Goal: Task Accomplishment & Management: Complete application form

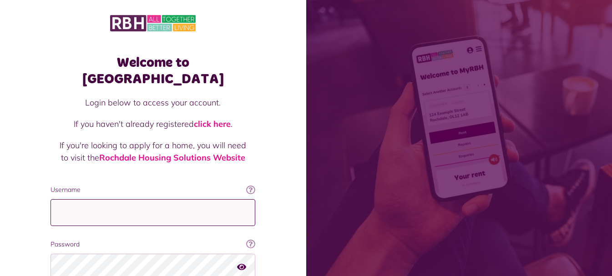
type input "**********"
click at [30, 163] on div "Welcome to MyRBH Login below to access your account. If you haven't already reg…" at bounding box center [153, 183] width 306 height 366
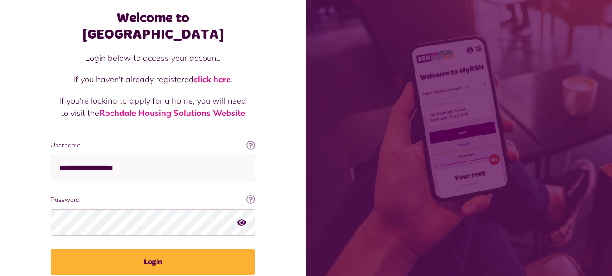
scroll to position [70, 0]
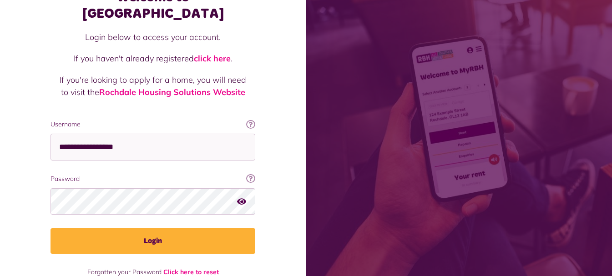
drag, startPoint x: 34, startPoint y: 112, endPoint x: 35, endPoint y: 141, distance: 29.2
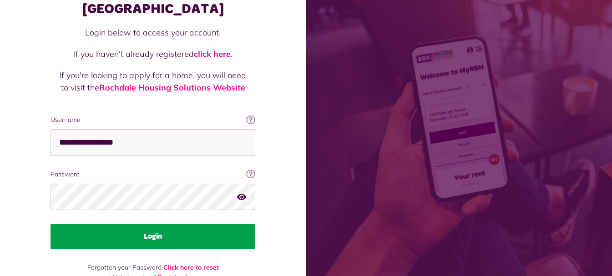
click at [126, 224] on button "Login" at bounding box center [153, 236] width 205 height 25
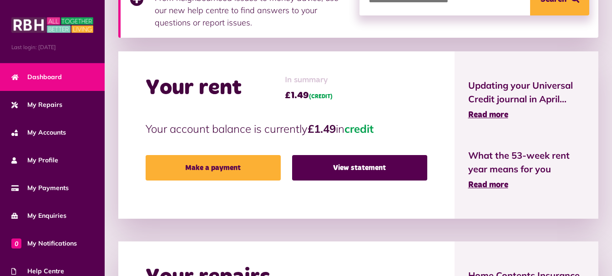
drag, startPoint x: 180, startPoint y: 85, endPoint x: 178, endPoint y: 110, distance: 25.1
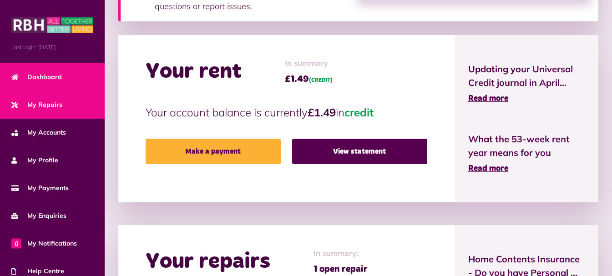
click at [74, 101] on link "My Repairs" at bounding box center [52, 105] width 105 height 28
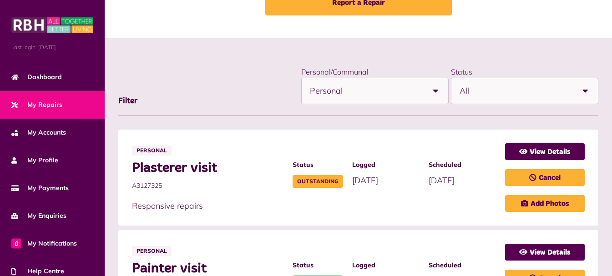
scroll to position [83, 0]
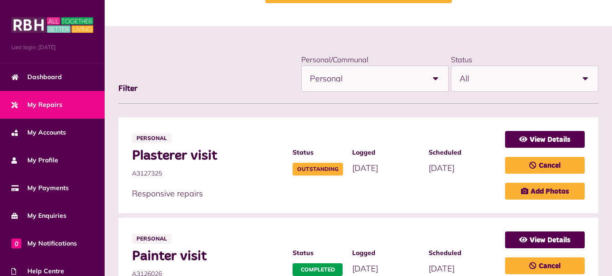
click at [228, 172] on span "A3127325" at bounding box center [208, 174] width 152 height 10
click at [522, 138] on icon at bounding box center [523, 139] width 8 height 7
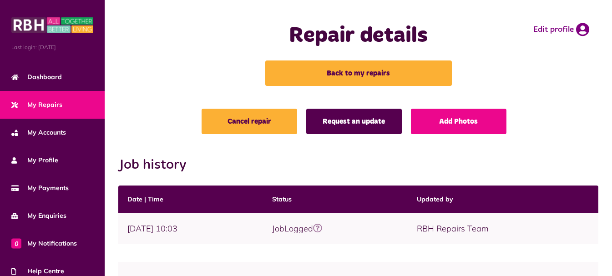
click at [382, 126] on link "Request an update" at bounding box center [354, 121] width 96 height 25
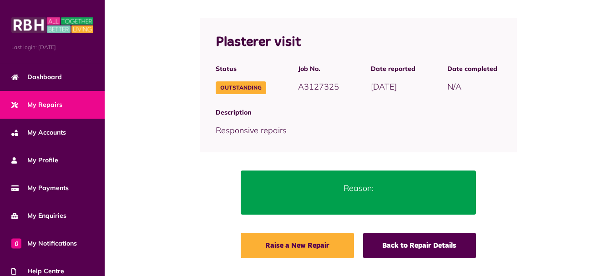
scroll to position [91, 0]
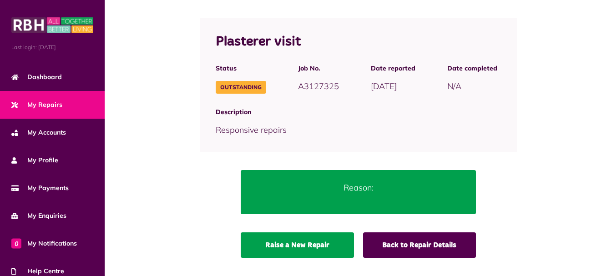
click at [329, 245] on link "Raise a New Repair" at bounding box center [297, 245] width 113 height 25
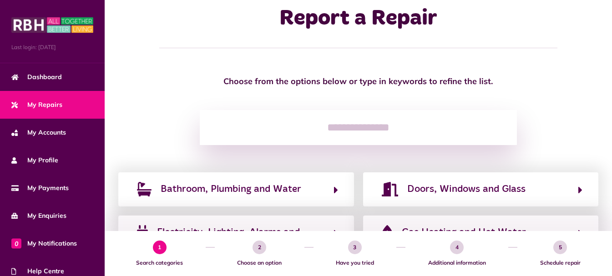
scroll to position [18, 0]
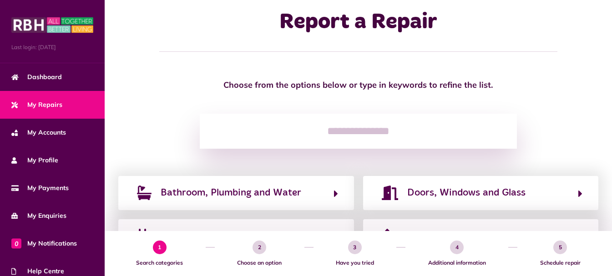
click at [306, 134] on input "search" at bounding box center [358, 132] width 317 height 36
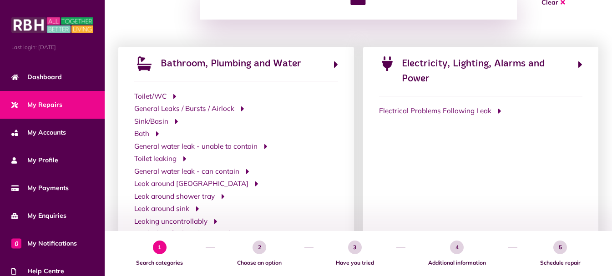
scroll to position [145, 0]
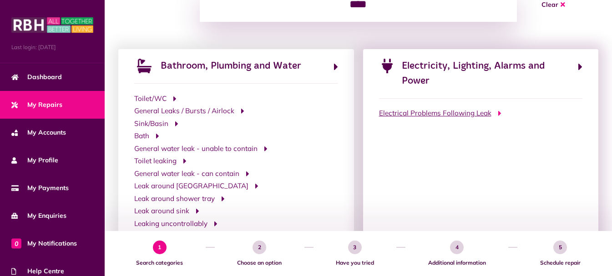
type input "****"
click at [472, 116] on span "Electrical Problems Following Leak" at bounding box center [435, 113] width 112 height 10
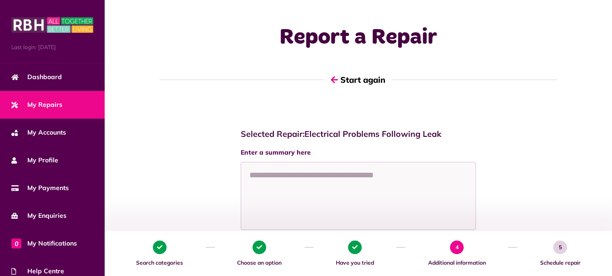
scroll to position [0, 0]
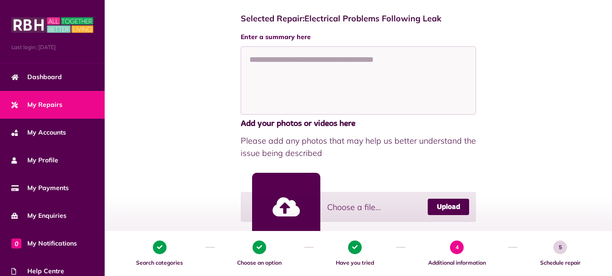
drag, startPoint x: 224, startPoint y: 112, endPoint x: 222, endPoint y: 148, distance: 35.6
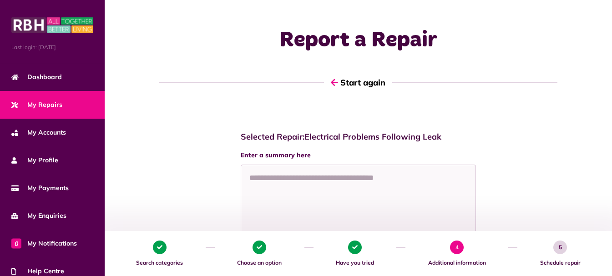
drag, startPoint x: 219, startPoint y: 143, endPoint x: 215, endPoint y: 76, distance: 66.6
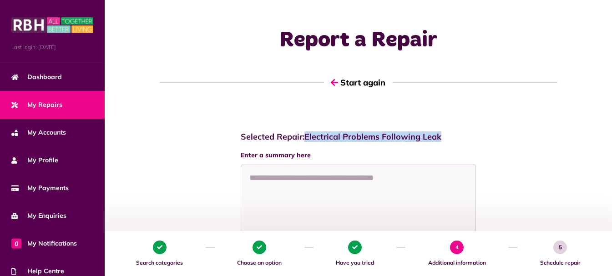
drag, startPoint x: 306, startPoint y: 136, endPoint x: 448, endPoint y: 137, distance: 143.0
click at [448, 137] on h4 "Selected Repair: Electrical Problems Following Leak" at bounding box center [359, 137] width 236 height 10
copy h4 "Electrical Problems Following Leak"
click at [348, 86] on button "Start again" at bounding box center [358, 83] width 68 height 26
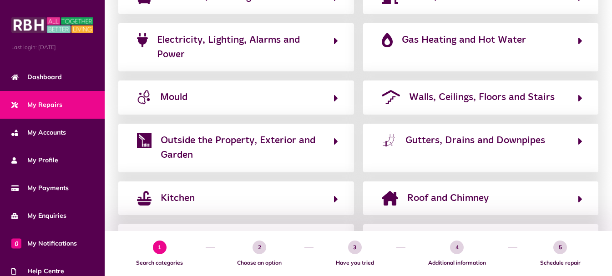
scroll to position [220, 0]
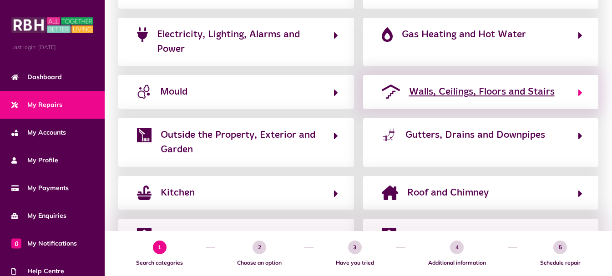
click at [501, 88] on span "Walls, Ceilings, Floors and Stairs" at bounding box center [482, 92] width 146 height 15
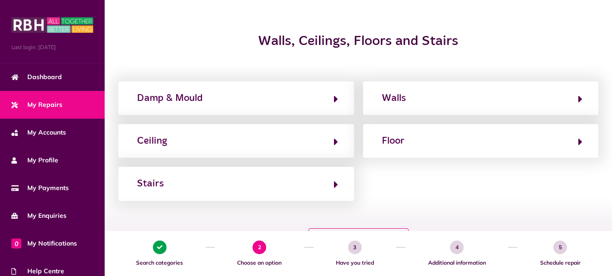
scroll to position [122, 0]
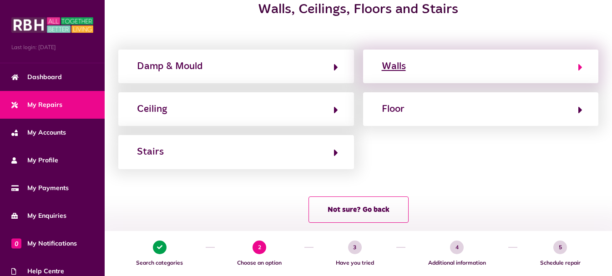
click at [519, 66] on button "Walls" at bounding box center [481, 66] width 204 height 15
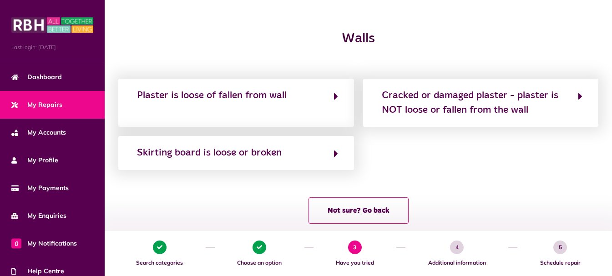
scroll to position [94, 0]
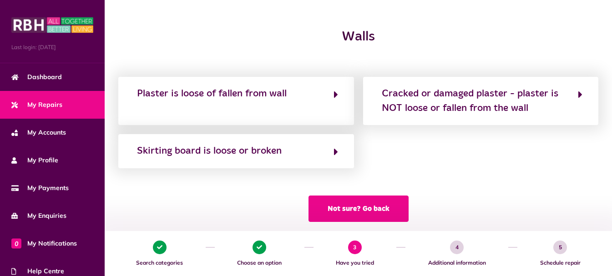
click at [333, 209] on button "Not sure? Go back" at bounding box center [359, 209] width 100 height 26
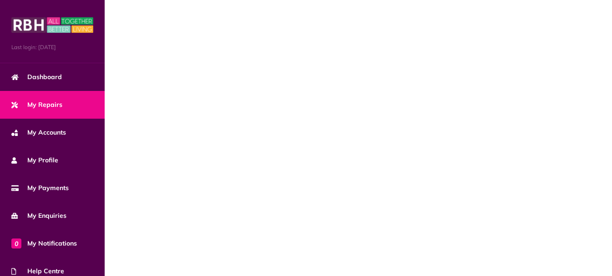
scroll to position [0, 0]
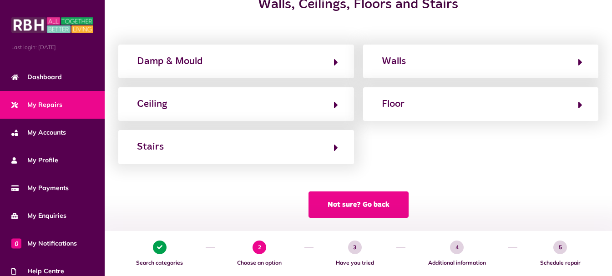
click at [331, 217] on button "Not sure? Go back" at bounding box center [359, 205] width 100 height 26
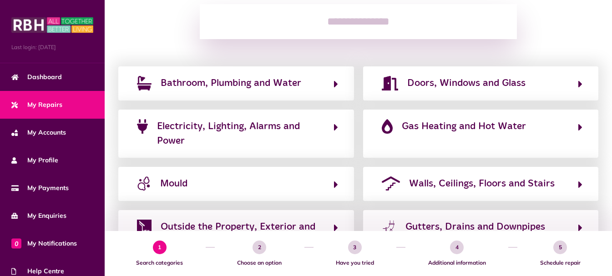
scroll to position [158, 0]
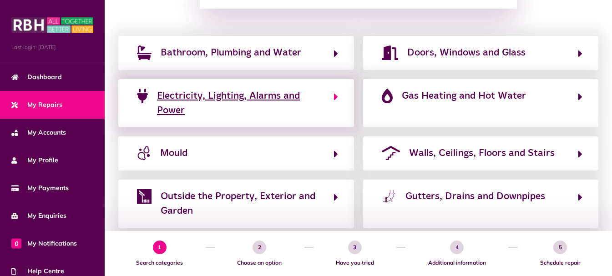
click at [243, 95] on span "Electricity, Lighting, Alarms and Power" at bounding box center [241, 104] width 168 height 30
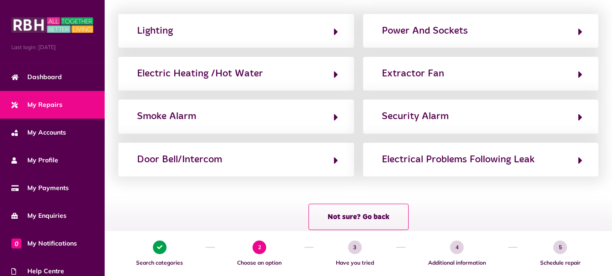
scroll to position [159, 0]
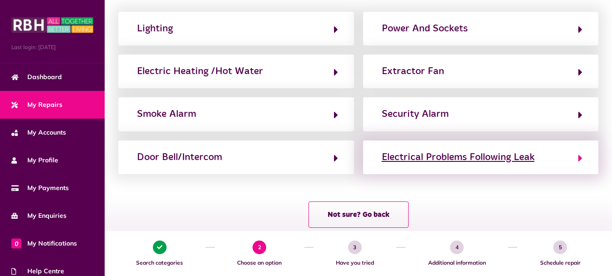
click at [516, 153] on div "Electrical Problems Following Leak" at bounding box center [458, 157] width 153 height 15
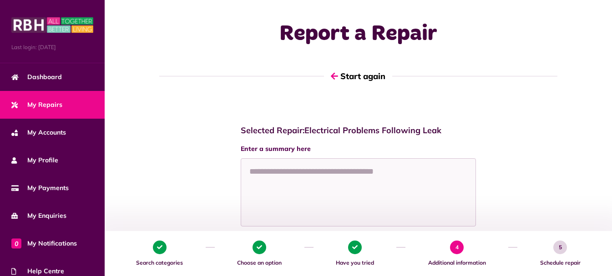
scroll to position [0, 0]
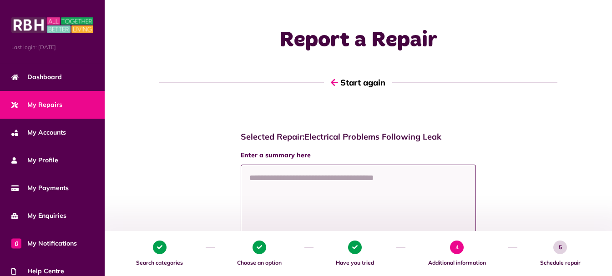
click at [287, 198] on textarea at bounding box center [359, 199] width 236 height 68
paste textarea "**********"
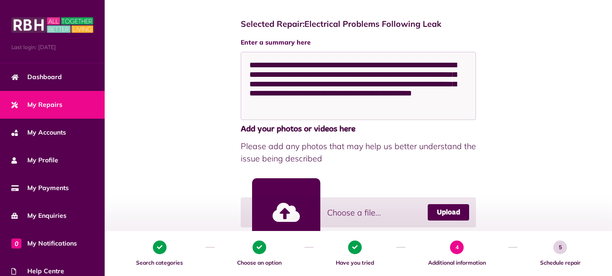
drag, startPoint x: 194, startPoint y: 111, endPoint x: 201, endPoint y: 144, distance: 33.9
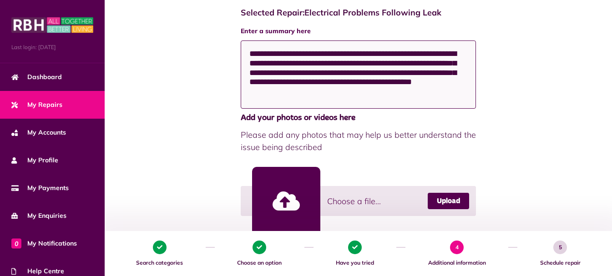
drag, startPoint x: 356, startPoint y: 95, endPoint x: 155, endPoint y: 15, distance: 215.6
click at [155, 15] on div "**********" at bounding box center [358, 182] width 489 height 367
paste textarea "**********"
drag, startPoint x: 341, startPoint y: 106, endPoint x: 203, endPoint y: 17, distance: 164.1
click at [203, 17] on div "**********" at bounding box center [358, 182] width 489 height 367
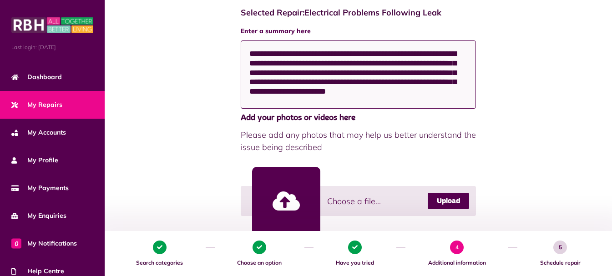
paste textarea "**********"
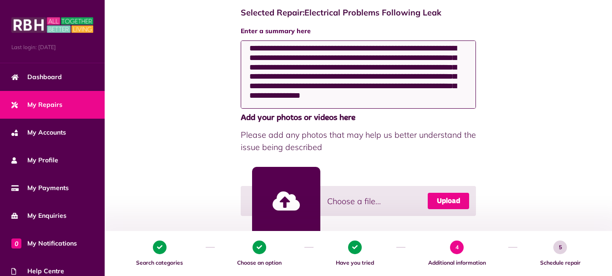
type textarea "**********"
click at [440, 197] on link "Upload" at bounding box center [448, 201] width 41 height 16
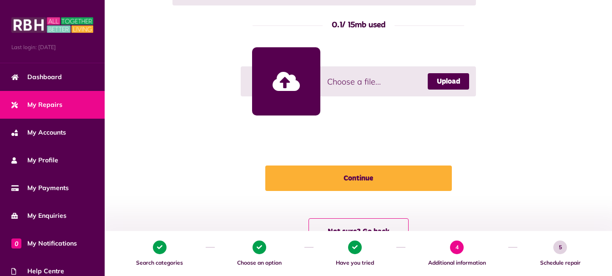
scroll to position [504, 0]
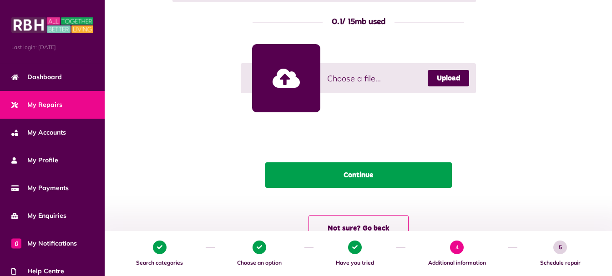
click at [386, 177] on button "Continue" at bounding box center [358, 175] width 187 height 25
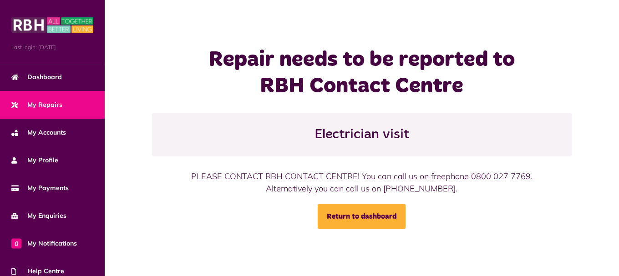
drag, startPoint x: 275, startPoint y: 138, endPoint x: 219, endPoint y: 196, distance: 80.2
drag, startPoint x: 177, startPoint y: 202, endPoint x: 83, endPoint y: 96, distance: 141.9
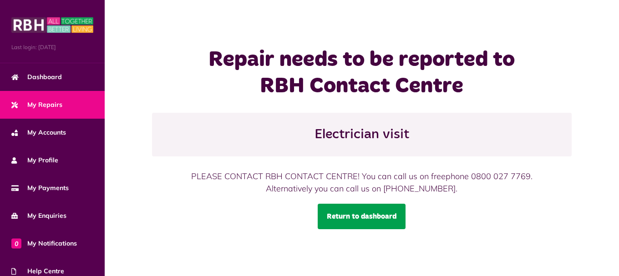
click at [362, 212] on link "Return to dashboard" at bounding box center [362, 216] width 88 height 25
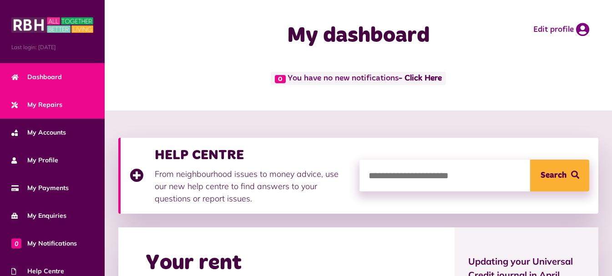
click at [55, 101] on span "My Repairs" at bounding box center [36, 105] width 51 height 10
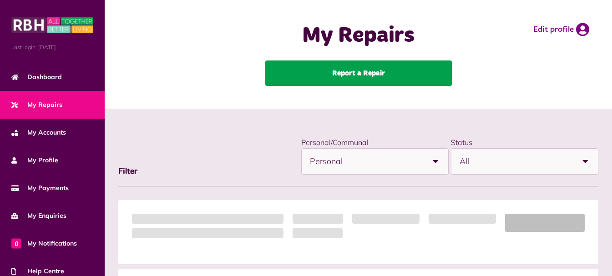
click at [416, 72] on link "Report a Repair" at bounding box center [358, 73] width 187 height 25
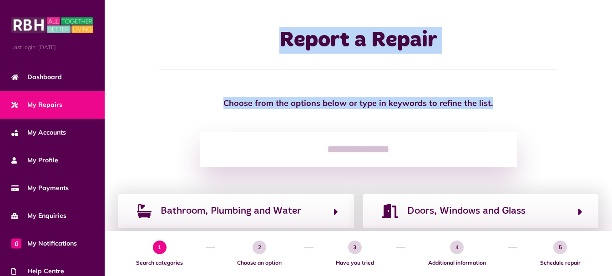
click at [612, 131] on html "Menu Last login: 29/08/2025 Dashboard My Repairs My Accounts My Profile 0" at bounding box center [306, 270] width 612 height 541
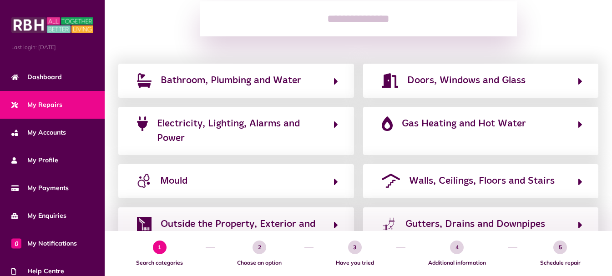
scroll to position [133, 0]
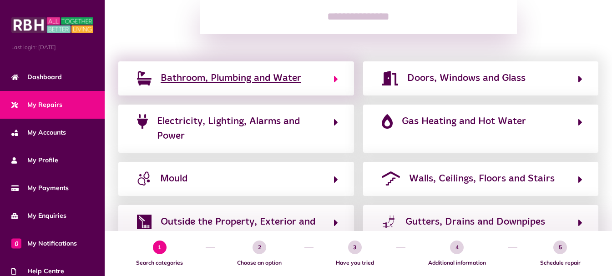
click at [291, 85] on span "Bathroom, Plumbing and Water" at bounding box center [231, 78] width 141 height 15
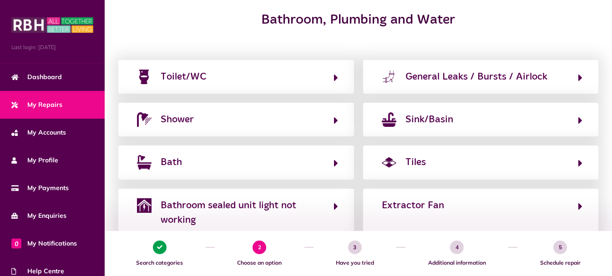
scroll to position [108, 0]
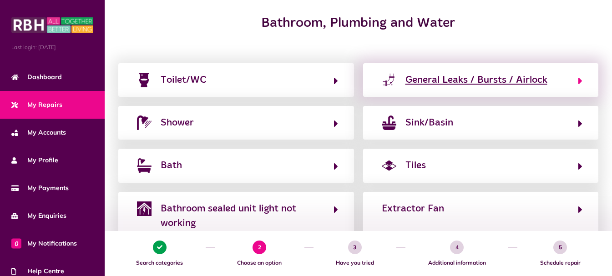
click at [533, 82] on div "General Leaks / Bursts / Airlock" at bounding box center [477, 80] width 142 height 15
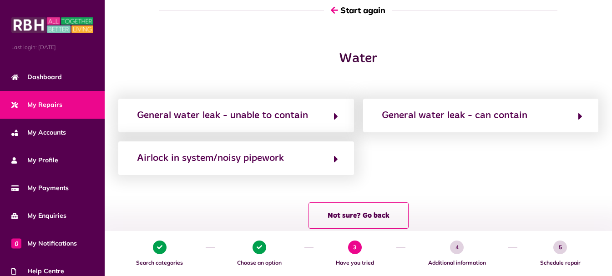
scroll to position [83, 0]
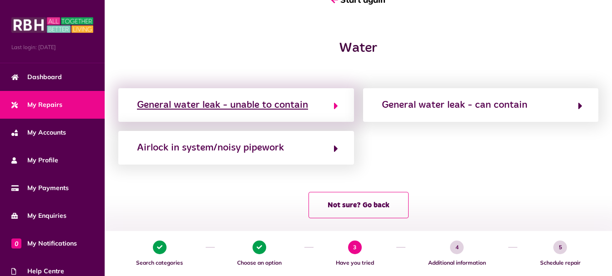
click at [292, 107] on div "General water leak - unable to contain" at bounding box center [222, 105] width 171 height 15
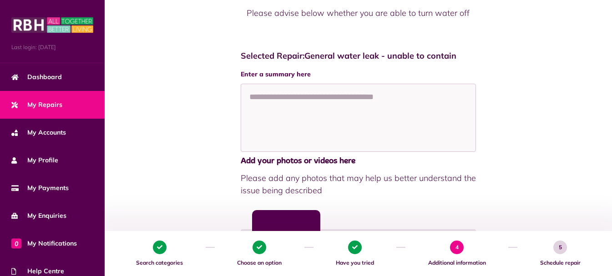
scroll to position [143, 0]
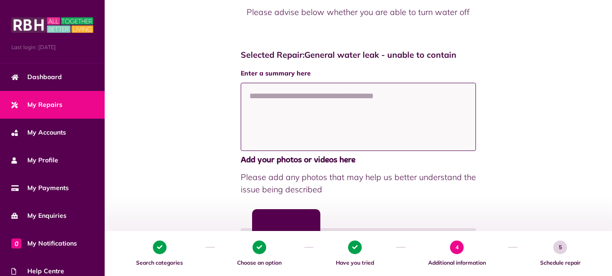
click at [365, 93] on textarea at bounding box center [359, 117] width 236 height 68
paste textarea "**********"
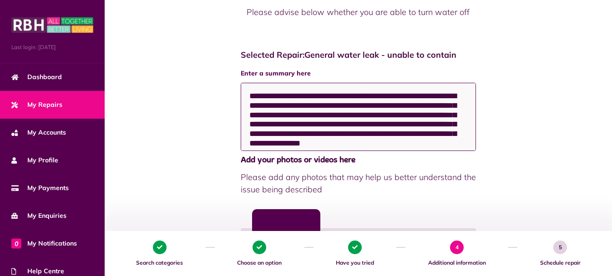
scroll to position [7, 0]
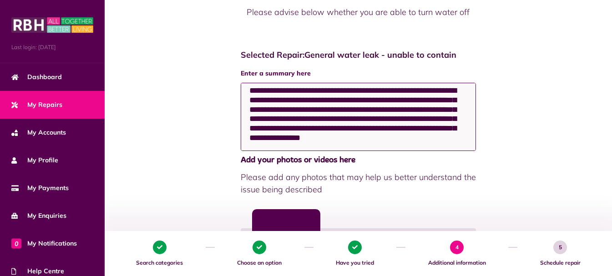
type textarea "**********"
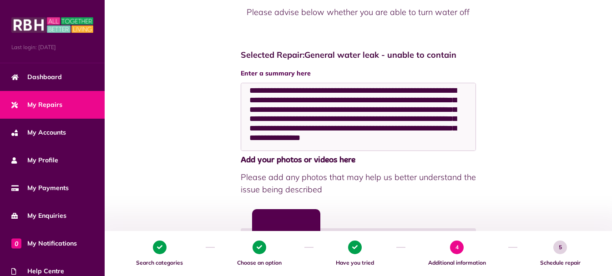
click at [281, 219] on div at bounding box center [286, 243] width 68 height 68
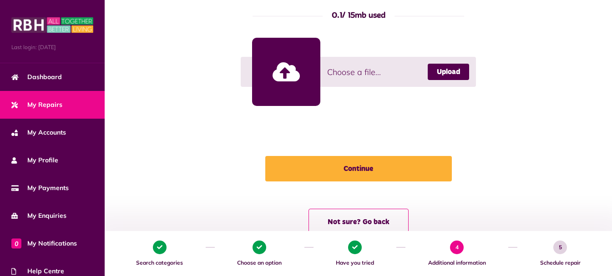
scroll to position [598, 0]
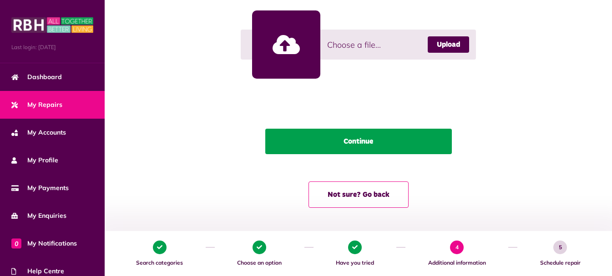
click at [397, 136] on button "Continue" at bounding box center [358, 141] width 187 height 25
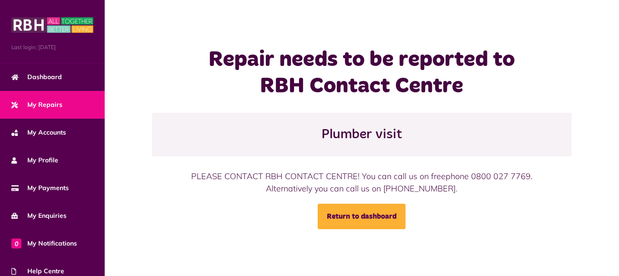
drag, startPoint x: 619, startPoint y: 65, endPoint x: 605, endPoint y: 108, distance: 44.9
click at [613, 107] on div "Repair needs to be reported to RBH Contact Centre Plumber visit PLEASE CONTACT …" at bounding box center [362, 138] width 514 height 183
click at [506, 94] on h1 "Repair needs to be reported to RBH Contact Centre" at bounding box center [362, 73] width 350 height 52
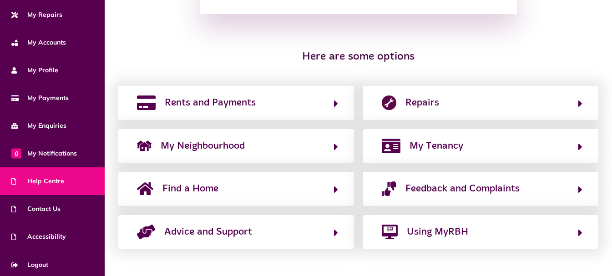
scroll to position [92, 0]
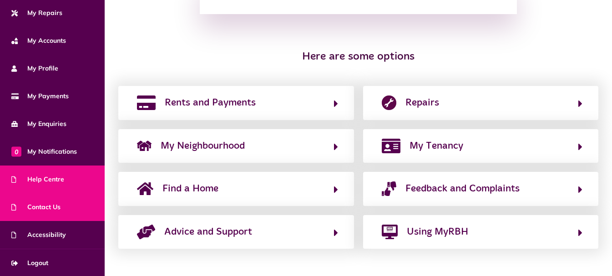
click at [68, 214] on link "Contact Us" at bounding box center [52, 208] width 105 height 28
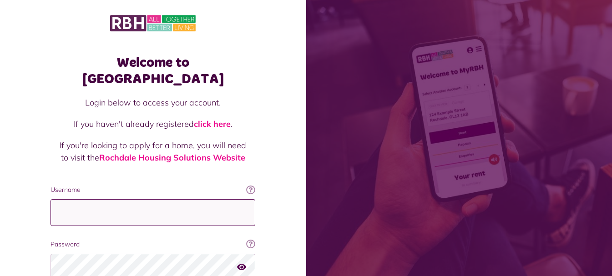
type input "**********"
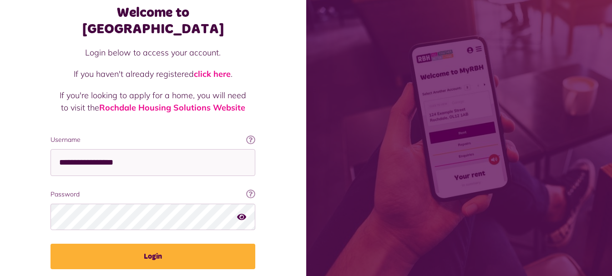
scroll to position [73, 0]
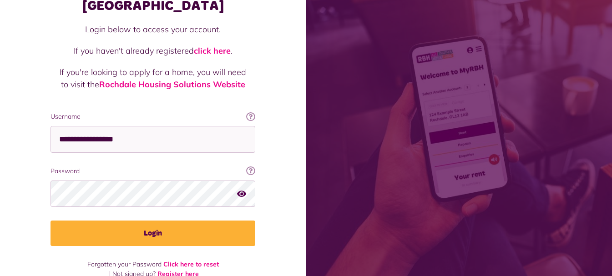
drag, startPoint x: 58, startPoint y: 81, endPoint x: 51, endPoint y: 120, distance: 39.8
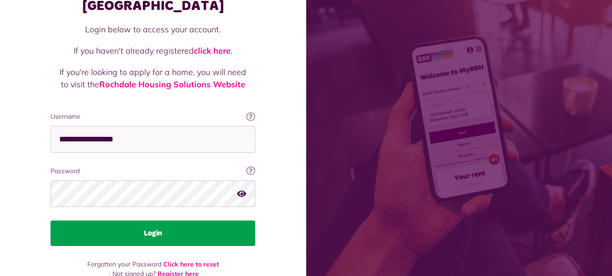
click at [166, 221] on button "Login" at bounding box center [153, 233] width 205 height 25
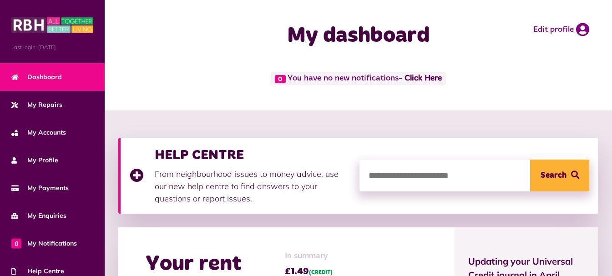
drag, startPoint x: 194, startPoint y: 91, endPoint x: 189, endPoint y: 20, distance: 70.3
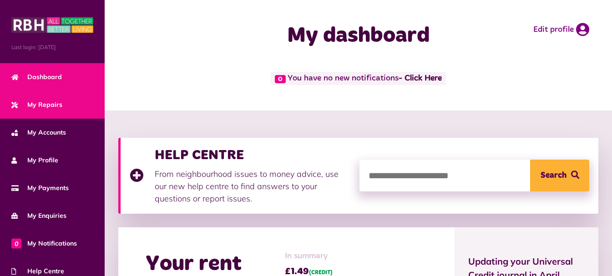
click at [59, 108] on span "My Repairs" at bounding box center [36, 105] width 51 height 10
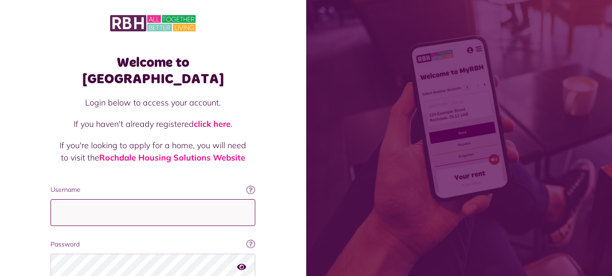
type input "**********"
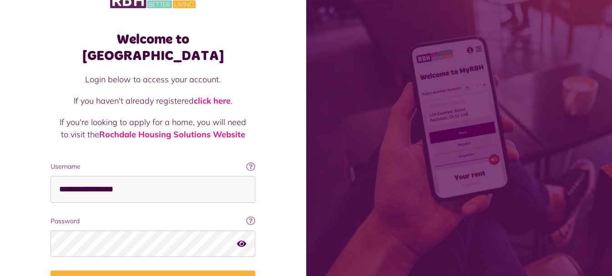
scroll to position [73, 0]
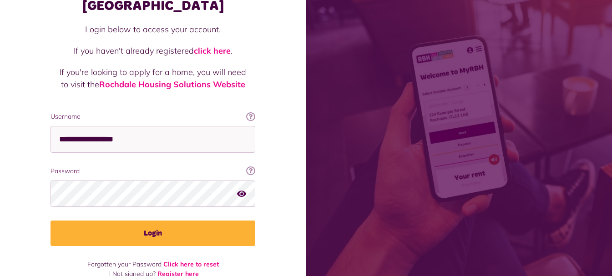
drag, startPoint x: 1, startPoint y: 136, endPoint x: 47, endPoint y: 190, distance: 71.4
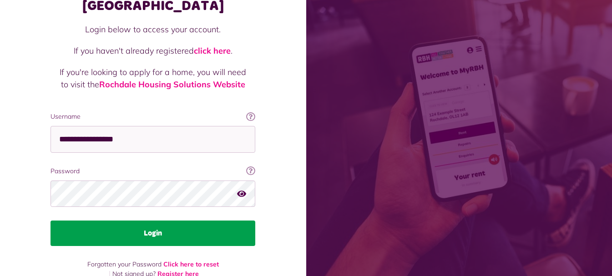
click at [121, 221] on button "Login" at bounding box center [153, 233] width 205 height 25
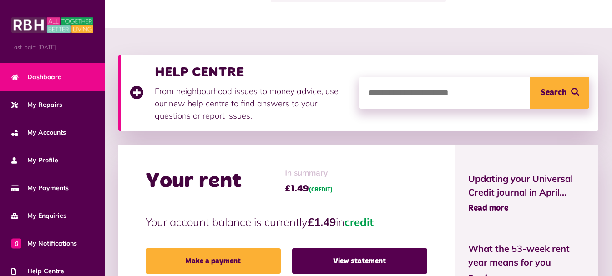
scroll to position [13, 0]
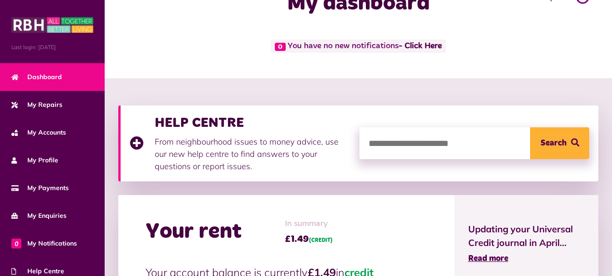
drag, startPoint x: 203, startPoint y: 74, endPoint x: 139, endPoint y: 41, distance: 71.7
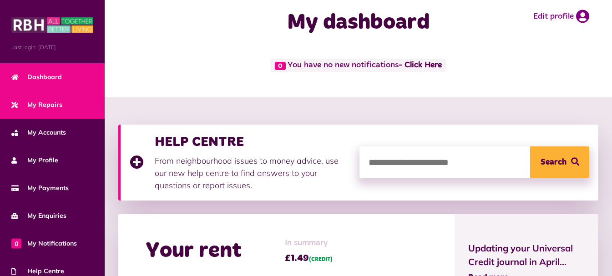
click at [48, 103] on span "My Repairs" at bounding box center [36, 105] width 51 height 10
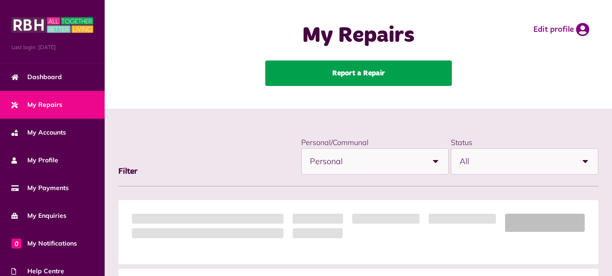
click at [343, 69] on link "Report a Repair" at bounding box center [358, 73] width 187 height 25
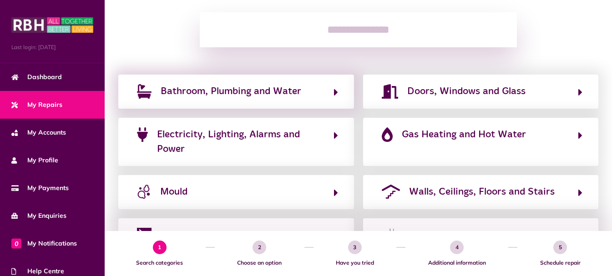
drag, startPoint x: 189, startPoint y: 60, endPoint x: 192, endPoint y: 96, distance: 35.6
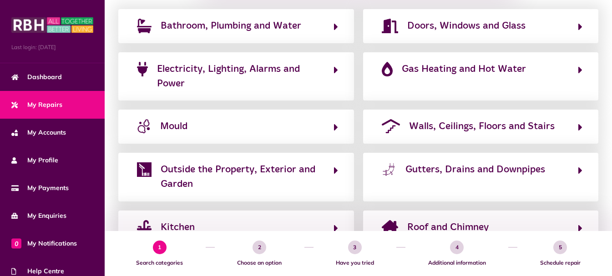
scroll to position [183, 0]
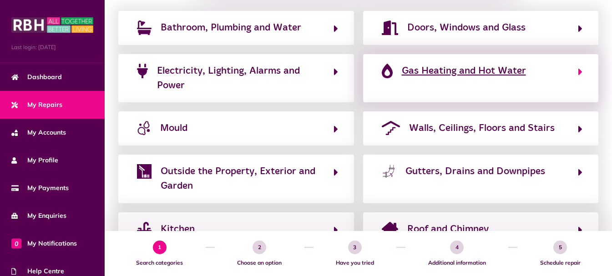
click at [451, 76] on span "Gas Heating and Hot Water" at bounding box center [464, 71] width 124 height 15
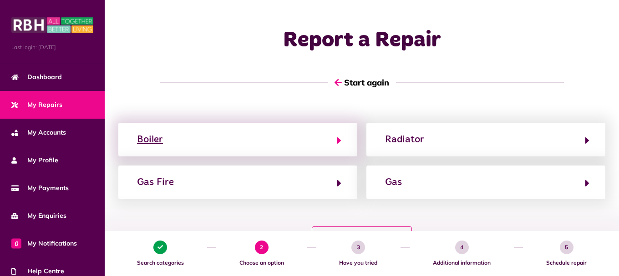
click at [216, 143] on button "Boiler" at bounding box center [237, 139] width 207 height 15
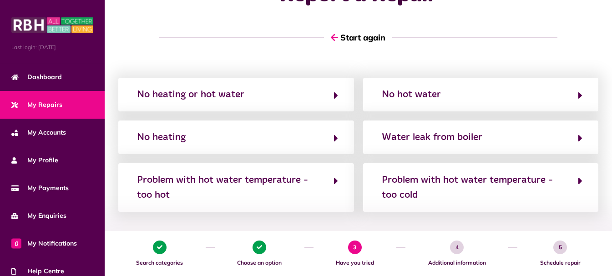
scroll to position [64, 0]
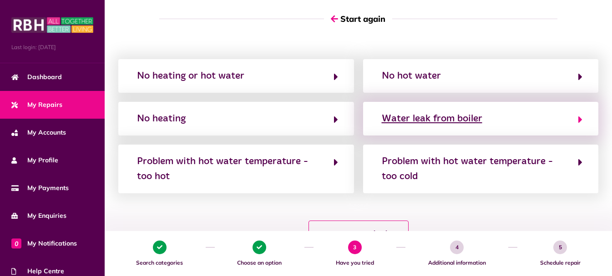
click at [476, 119] on div "Water leak from boiler" at bounding box center [432, 119] width 101 height 15
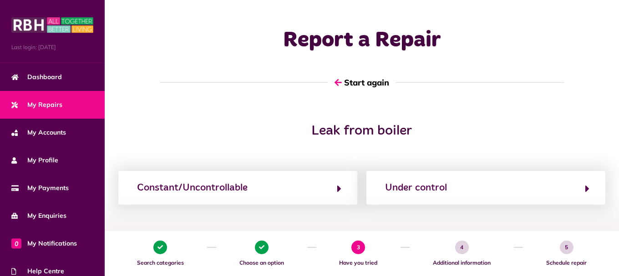
drag, startPoint x: 210, startPoint y: 104, endPoint x: 212, endPoint y: 118, distance: 14.3
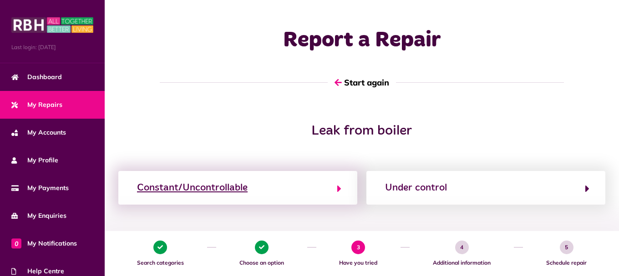
click at [250, 188] on button "Constant/Uncontrollable" at bounding box center [237, 187] width 207 height 15
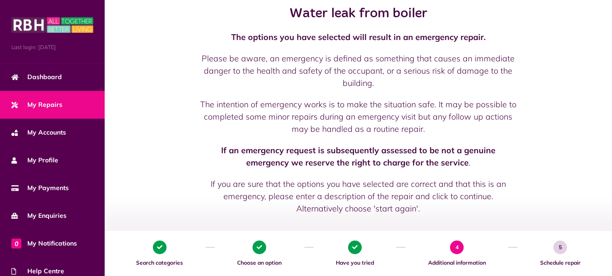
scroll to position [10, 0]
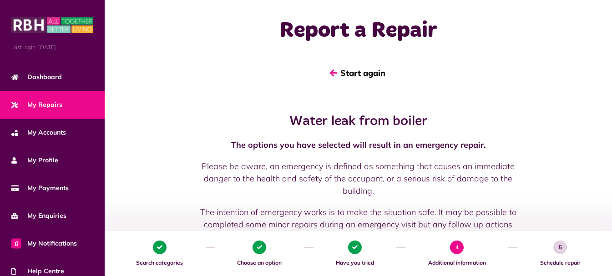
click at [342, 75] on button "Start again" at bounding box center [358, 73] width 68 height 26
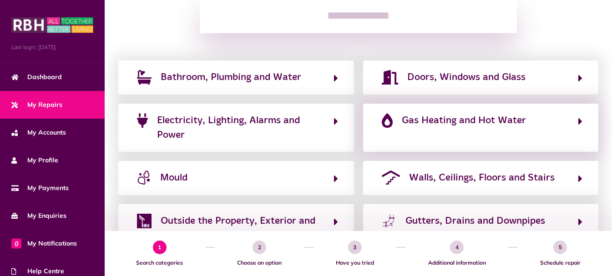
scroll to position [137, 0]
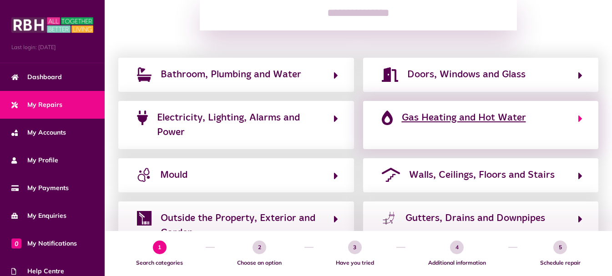
click at [463, 122] on span "Gas Heating and Hot Water" at bounding box center [464, 118] width 124 height 15
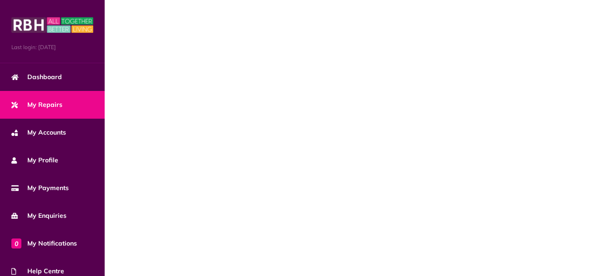
scroll to position [0, 0]
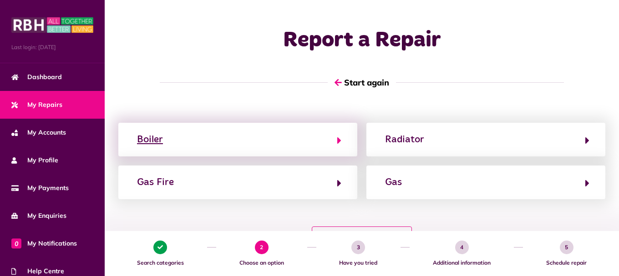
click at [216, 135] on button "Boiler" at bounding box center [237, 139] width 207 height 15
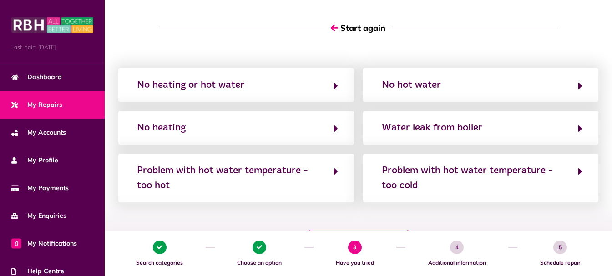
scroll to position [67, 0]
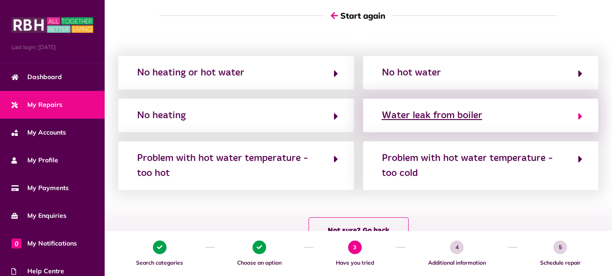
click at [465, 123] on div "Water leak from boiler" at bounding box center [432, 115] width 101 height 15
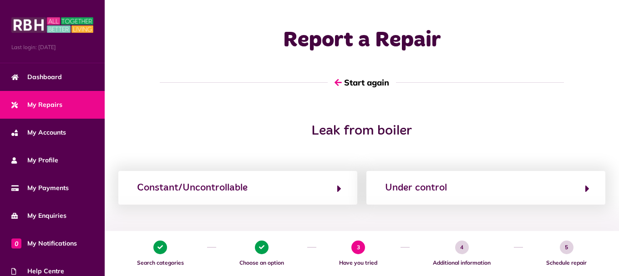
drag, startPoint x: 619, startPoint y: 84, endPoint x: 619, endPoint y: 114, distance: 30.0
click at [612, 114] on div "Report a Repair Start again" at bounding box center [362, 61] width 514 height 123
drag, startPoint x: 261, startPoint y: 193, endPoint x: 161, endPoint y: 120, distance: 123.5
click at [161, 120] on div "Report a Repair Start again Leak from boiler Constant/Uncontrollable Under cont…" at bounding box center [362, 134] width 514 height 268
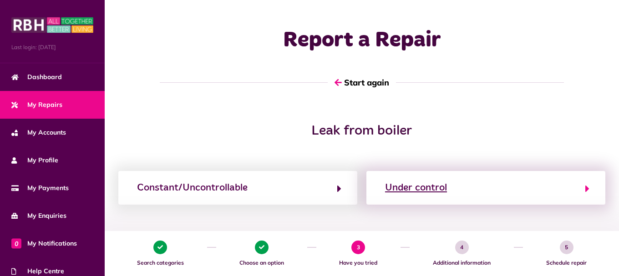
click at [416, 184] on div "Under control" at bounding box center [416, 188] width 62 height 15
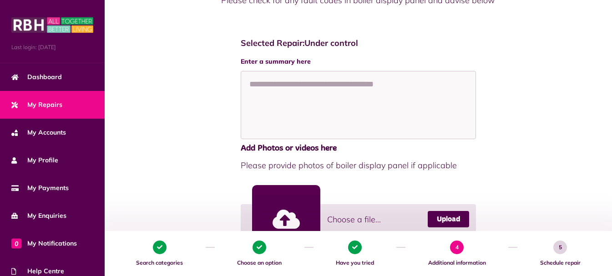
scroll to position [130, 0]
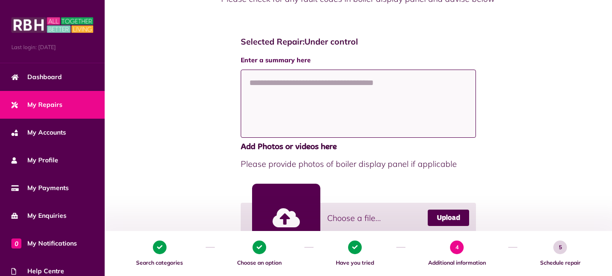
click at [306, 105] on textarea at bounding box center [359, 104] width 236 height 68
paste textarea "**********"
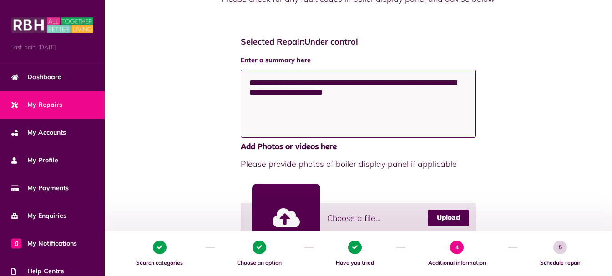
type textarea "**********"
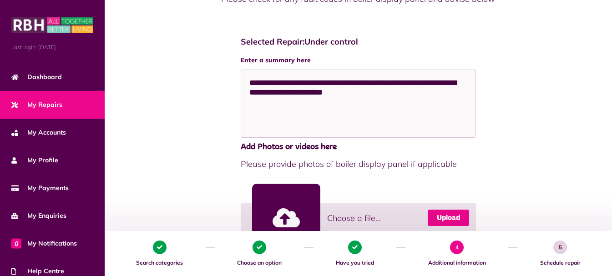
click at [440, 226] on link "Upload" at bounding box center [448, 218] width 41 height 16
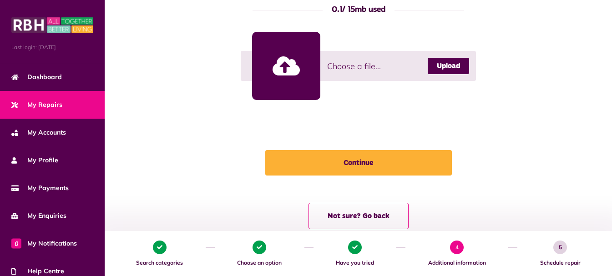
scroll to position [432, 0]
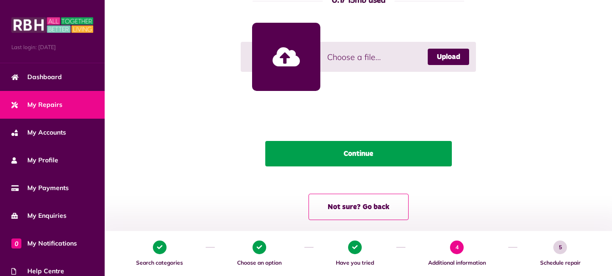
click at [345, 147] on button "Continue" at bounding box center [358, 153] width 187 height 25
